Goal: Navigation & Orientation: Find specific page/section

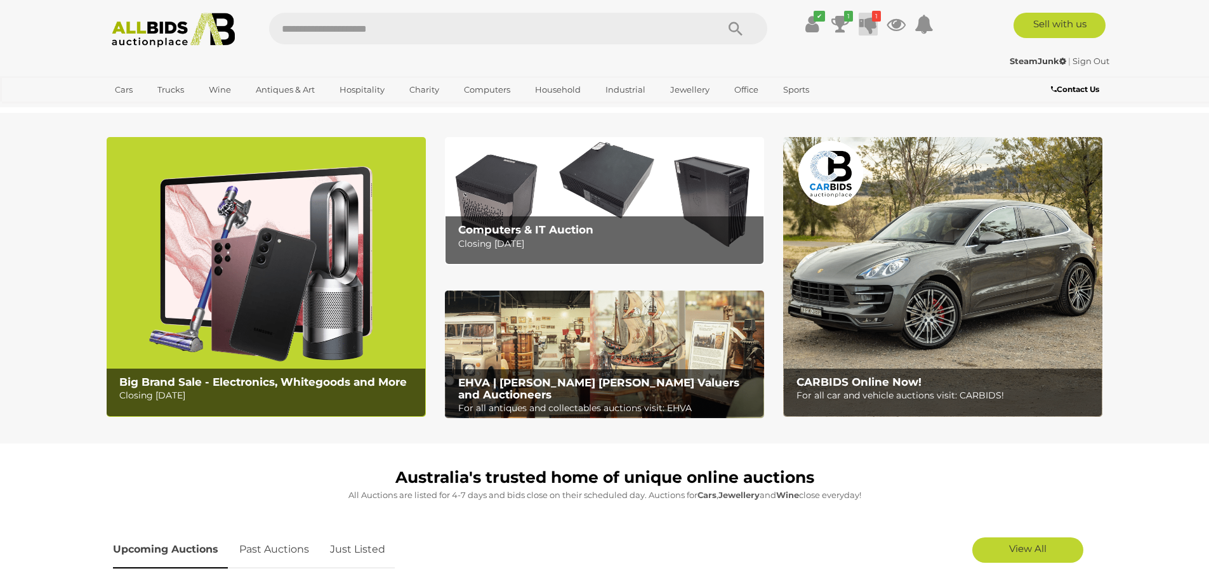
click at [872, 27] on icon at bounding box center [868, 24] width 18 height 23
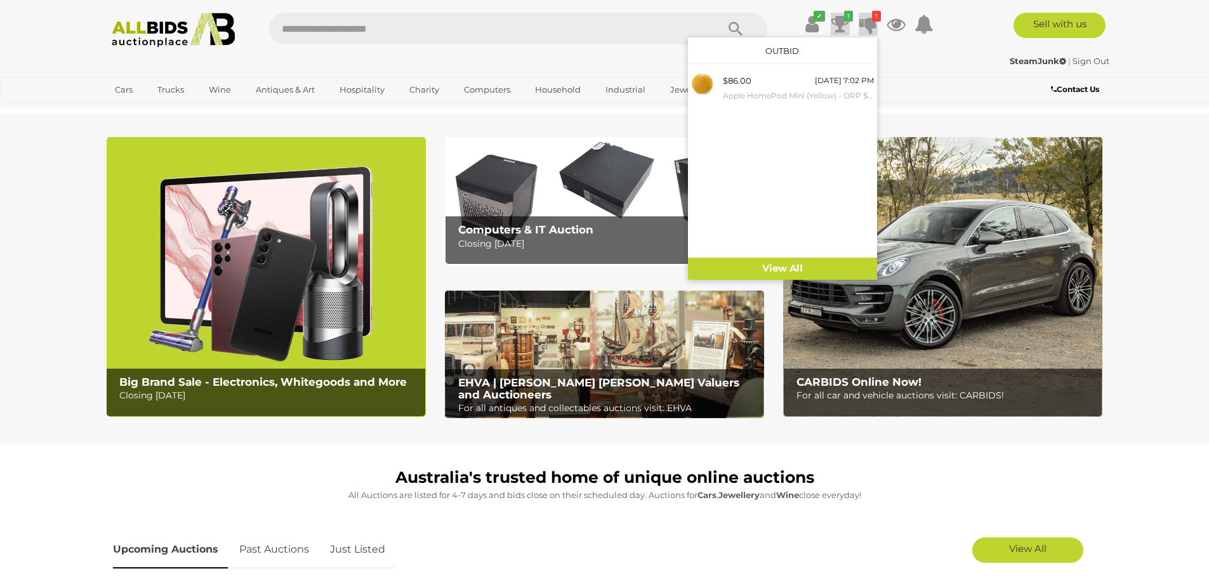
click at [845, 25] on icon at bounding box center [840, 24] width 18 height 23
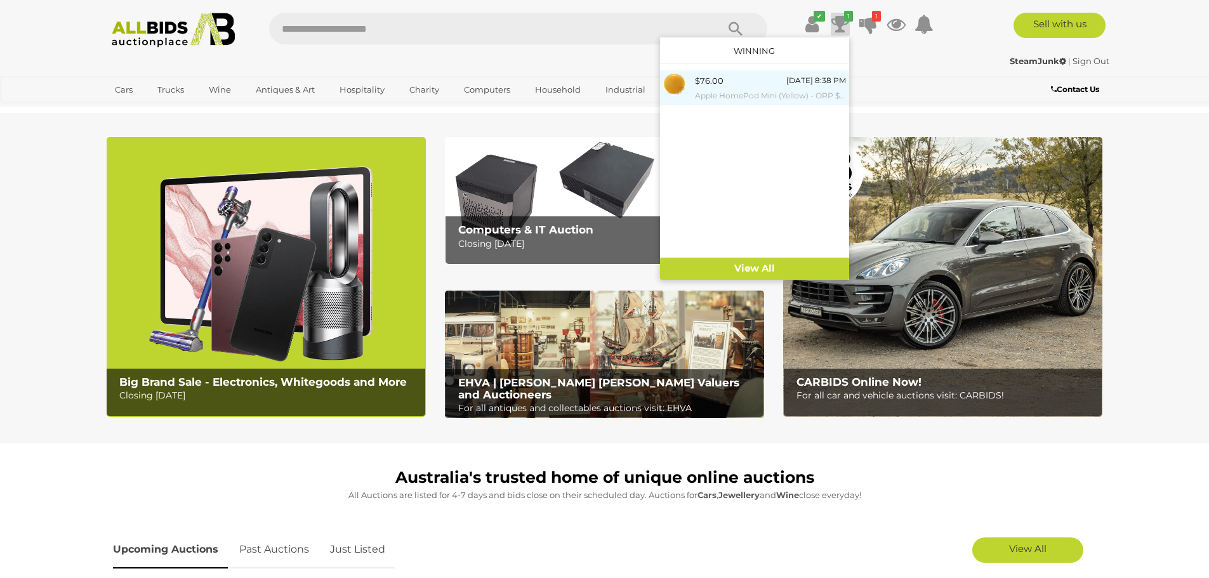
click at [706, 78] on div "$76.00" at bounding box center [709, 81] width 29 height 15
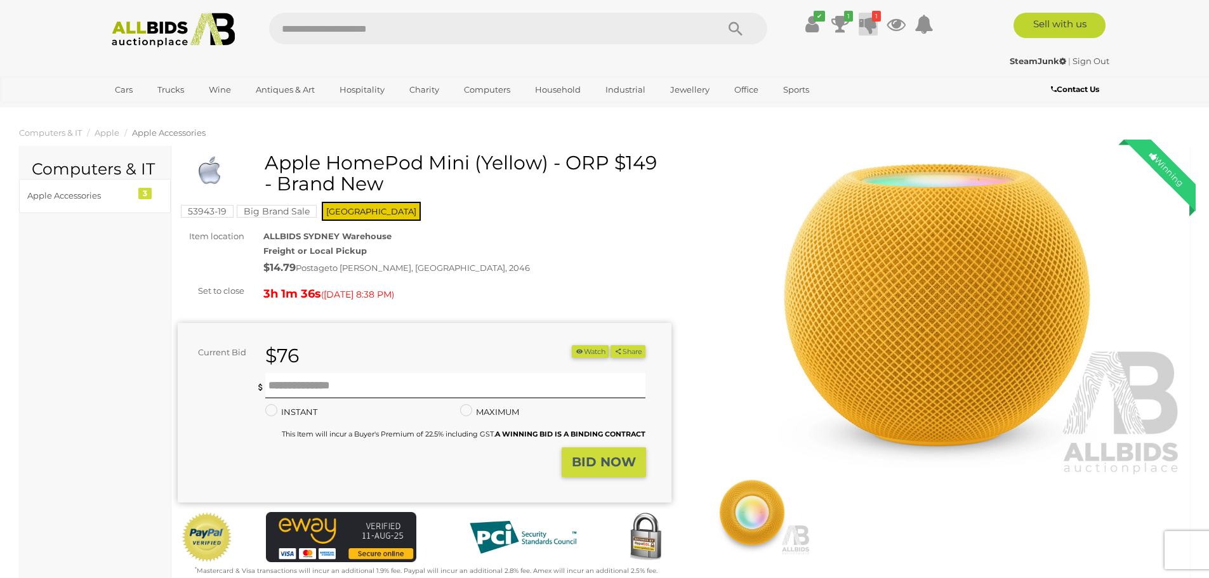
click at [876, 26] on icon at bounding box center [868, 24] width 18 height 23
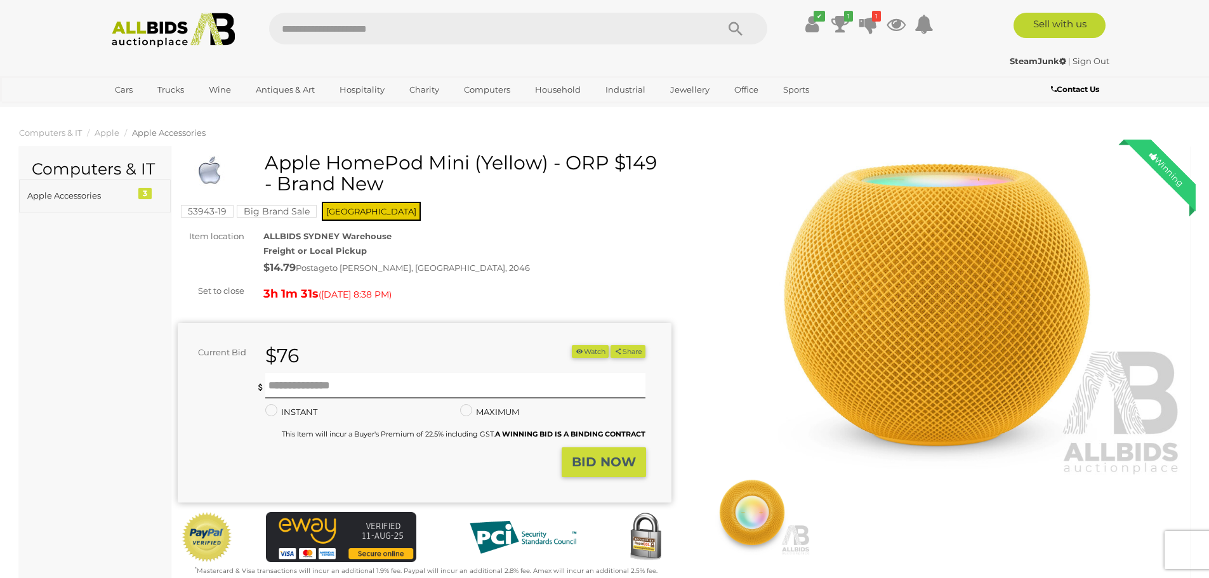
click at [84, 191] on div "Apple Accessories" at bounding box center [79, 195] width 105 height 15
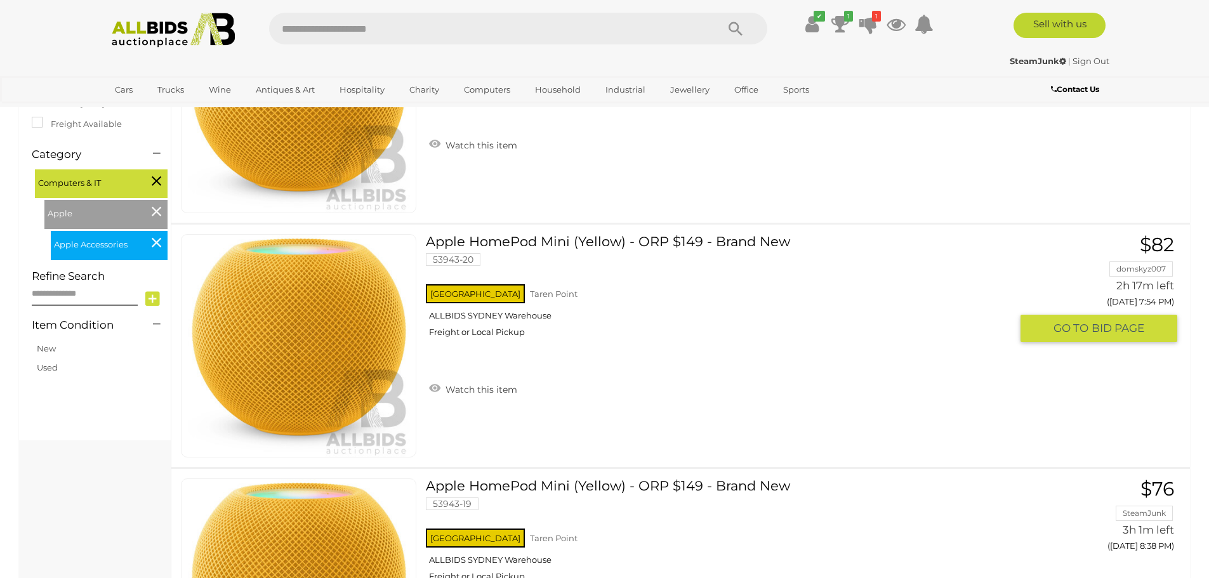
scroll to position [444, 0]
